Goal: Check status: Check status

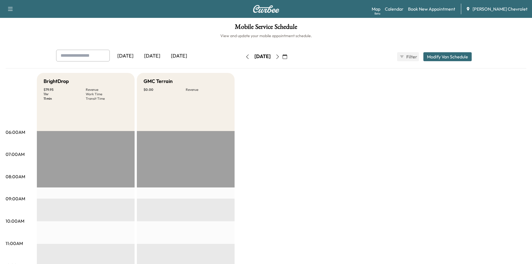
click at [170, 55] on div "[DATE]" at bounding box center [179, 56] width 27 height 13
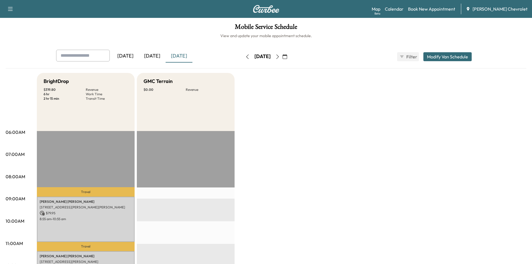
click at [280, 56] on icon "button" at bounding box center [277, 56] width 4 height 4
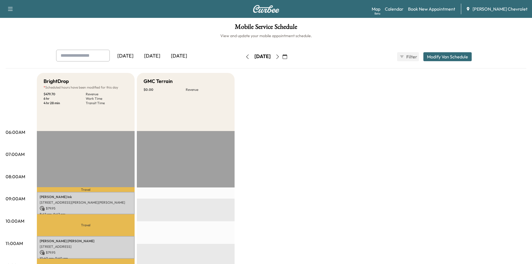
click at [155, 56] on div "[DATE]" at bounding box center [152, 56] width 27 height 13
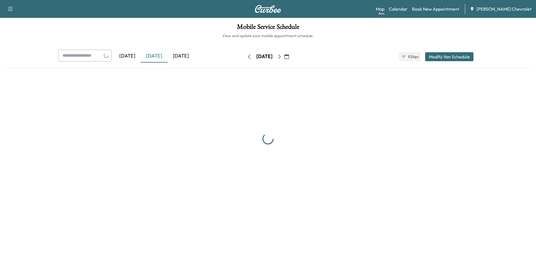
click at [187, 56] on div "[DATE]" at bounding box center [181, 56] width 27 height 13
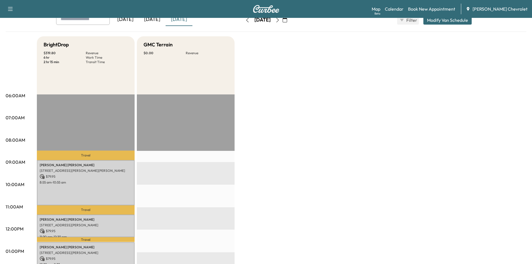
scroll to position [84, 0]
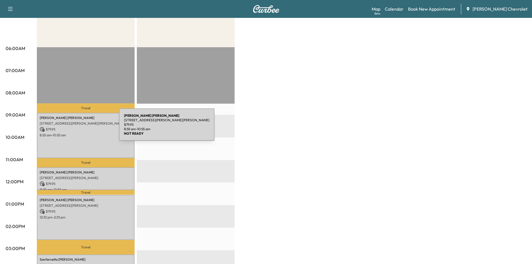
click at [77, 128] on p "$ 79.95" at bounding box center [86, 129] width 92 height 5
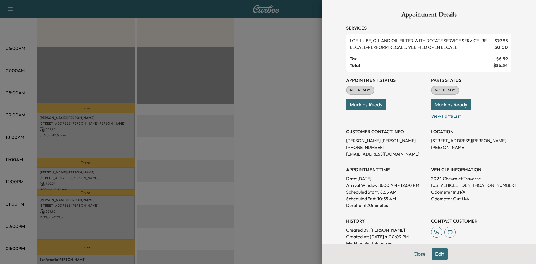
click at [283, 91] on div at bounding box center [268, 132] width 536 height 264
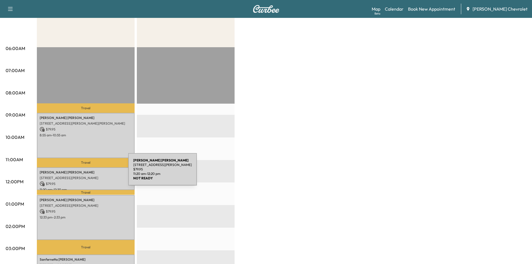
click at [86, 173] on p "[PERSON_NAME]" at bounding box center [86, 172] width 92 height 4
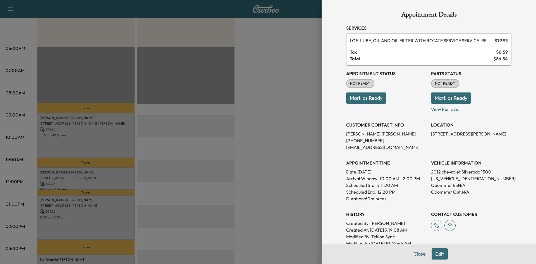
click at [271, 114] on div at bounding box center [268, 132] width 536 height 264
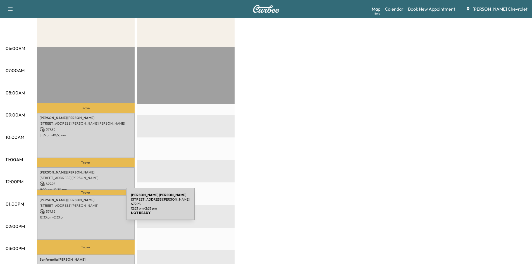
click at [84, 209] on p "$ 79.95" at bounding box center [86, 211] width 92 height 5
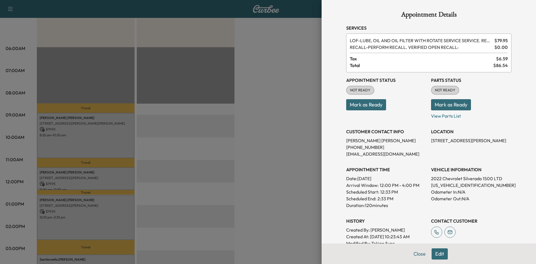
click at [292, 131] on div at bounding box center [268, 132] width 536 height 264
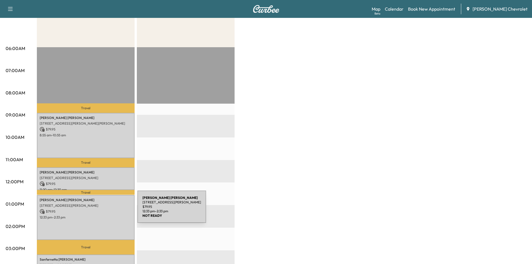
click at [94, 215] on p "12:33 pm - 2:33 pm" at bounding box center [86, 217] width 92 height 4
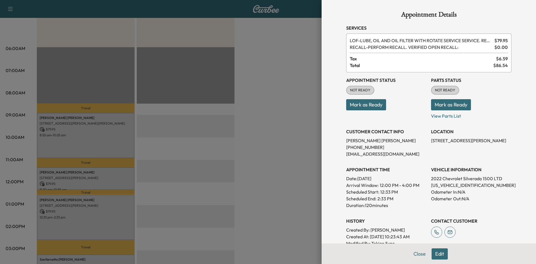
click at [284, 146] on div at bounding box center [268, 132] width 536 height 264
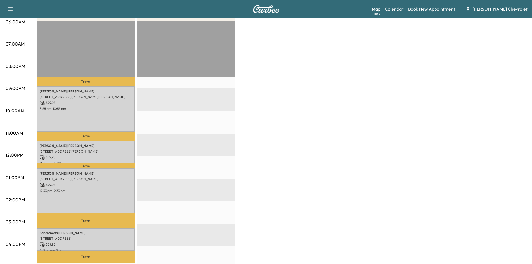
scroll to position [140, 0]
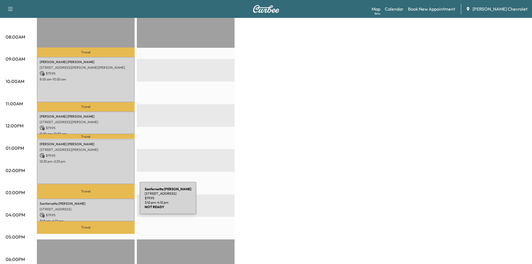
click at [98, 201] on p "Sanfernetta [PERSON_NAME]" at bounding box center [86, 203] width 92 height 4
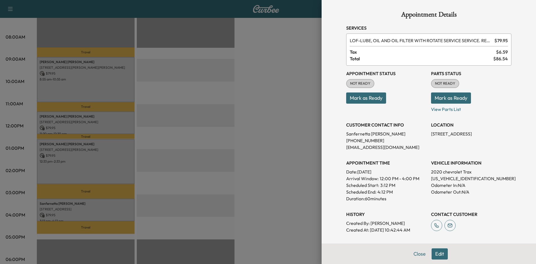
click at [253, 101] on div at bounding box center [268, 132] width 536 height 264
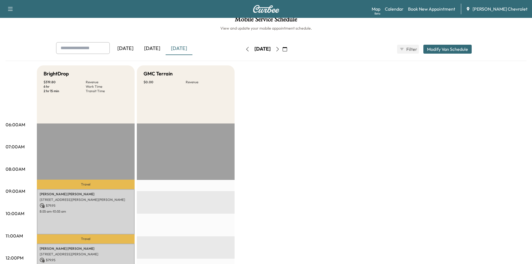
scroll to position [0, 0]
